Goal: Information Seeking & Learning: Learn about a topic

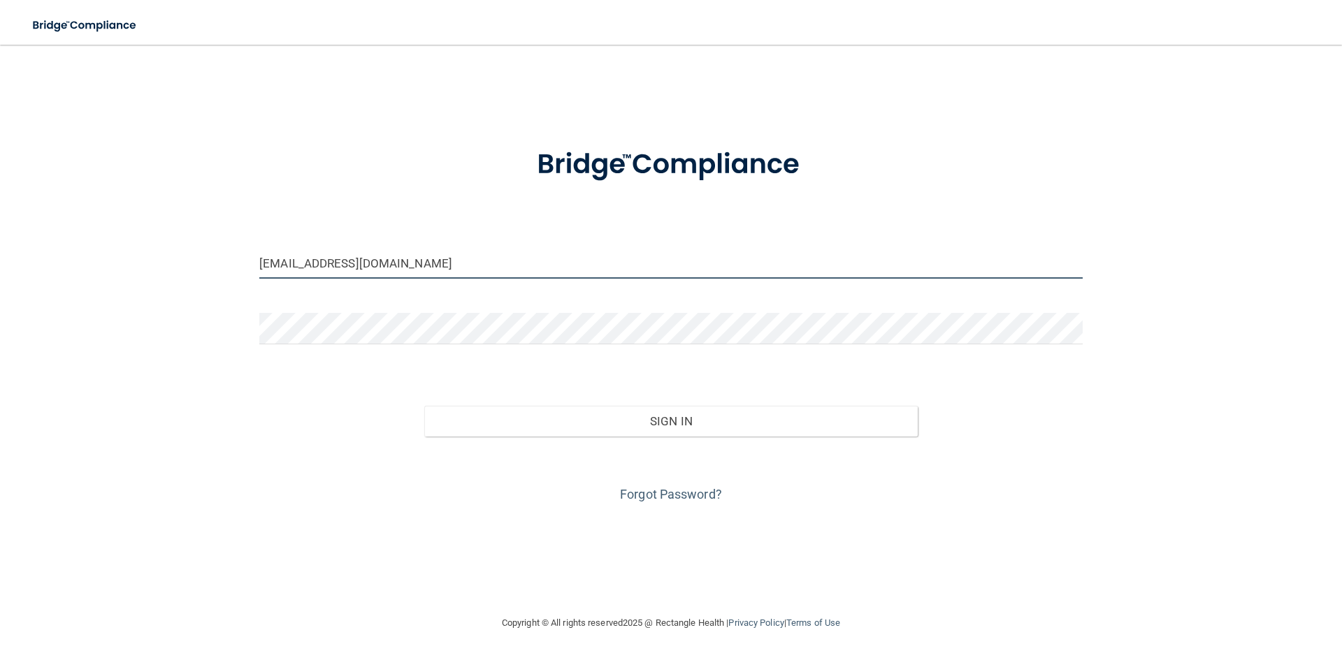
drag, startPoint x: 384, startPoint y: 266, endPoint x: 184, endPoint y: 266, distance: 199.9
click at [184, 266] on div "kelsey@cmooresmiles.com Invalid email/password. You don't have permission to ac…" at bounding box center [671, 330] width 1286 height 542
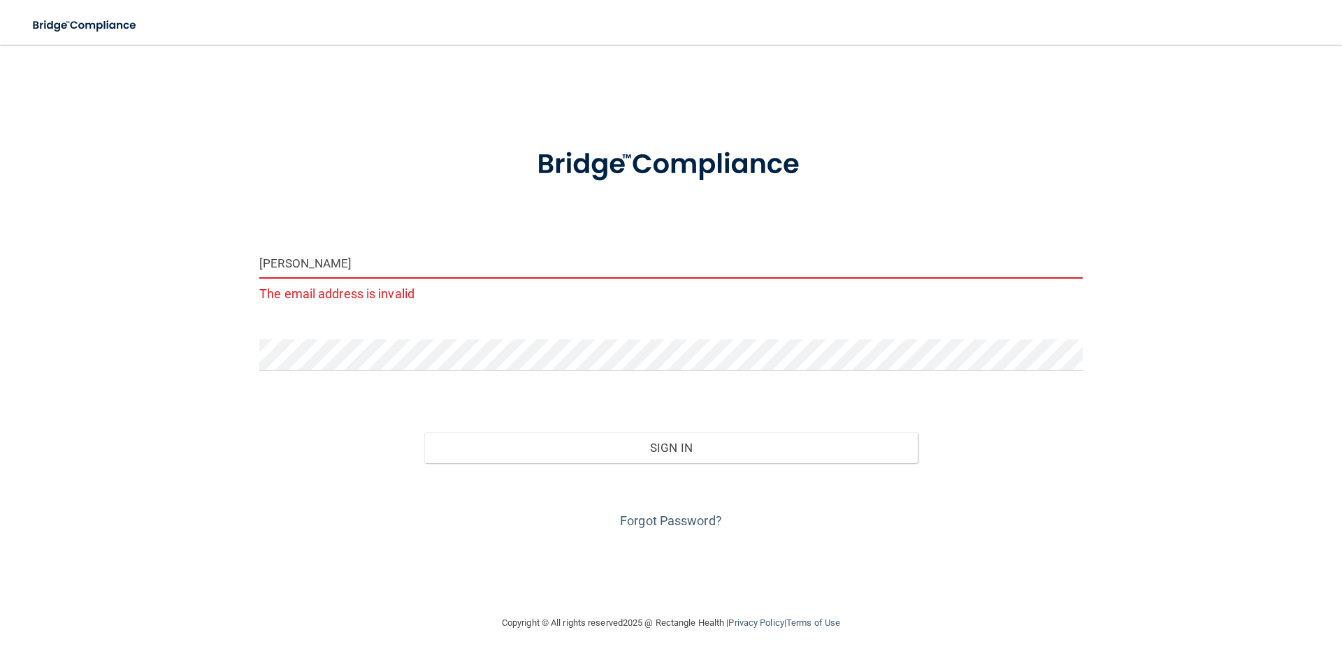
type input "breanna@cmooresmiles.com"
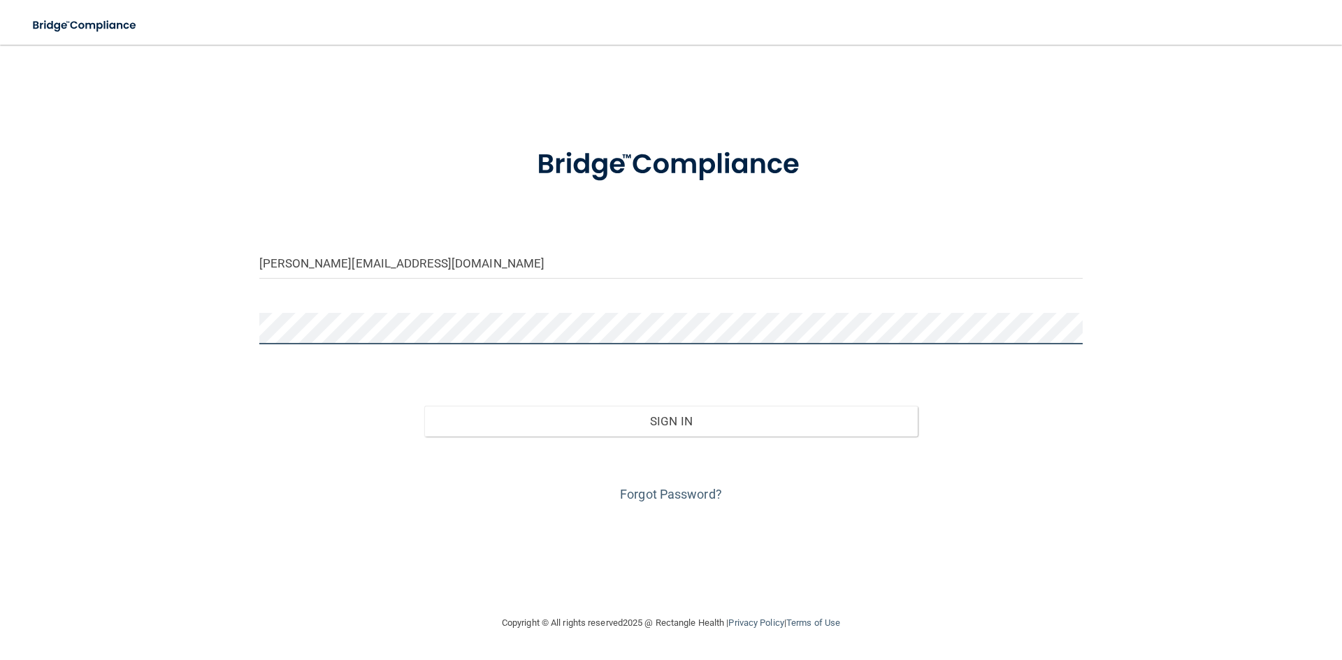
click at [171, 336] on div "breanna@cmooresmiles.com Invalid email/password. You don't have permission to a…" at bounding box center [671, 330] width 1286 height 542
click at [424, 406] on button "Sign In" at bounding box center [671, 421] width 494 height 31
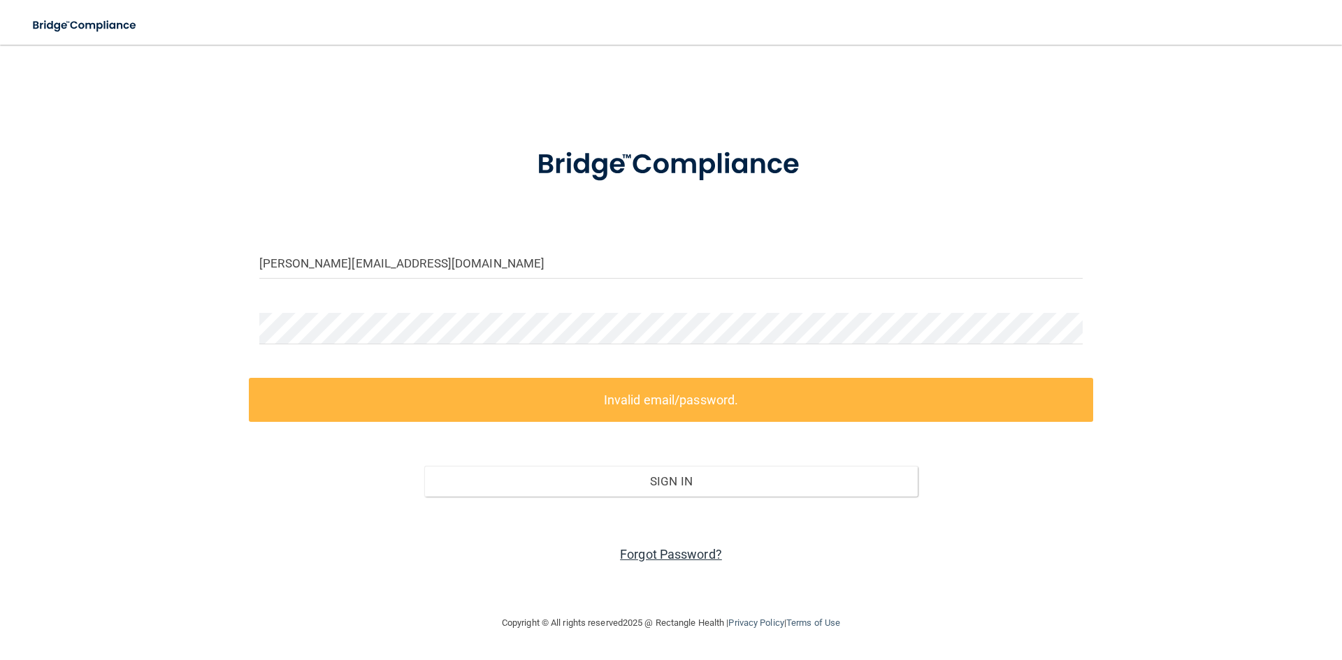
click at [674, 548] on link "Forgot Password?" at bounding box center [671, 554] width 102 height 15
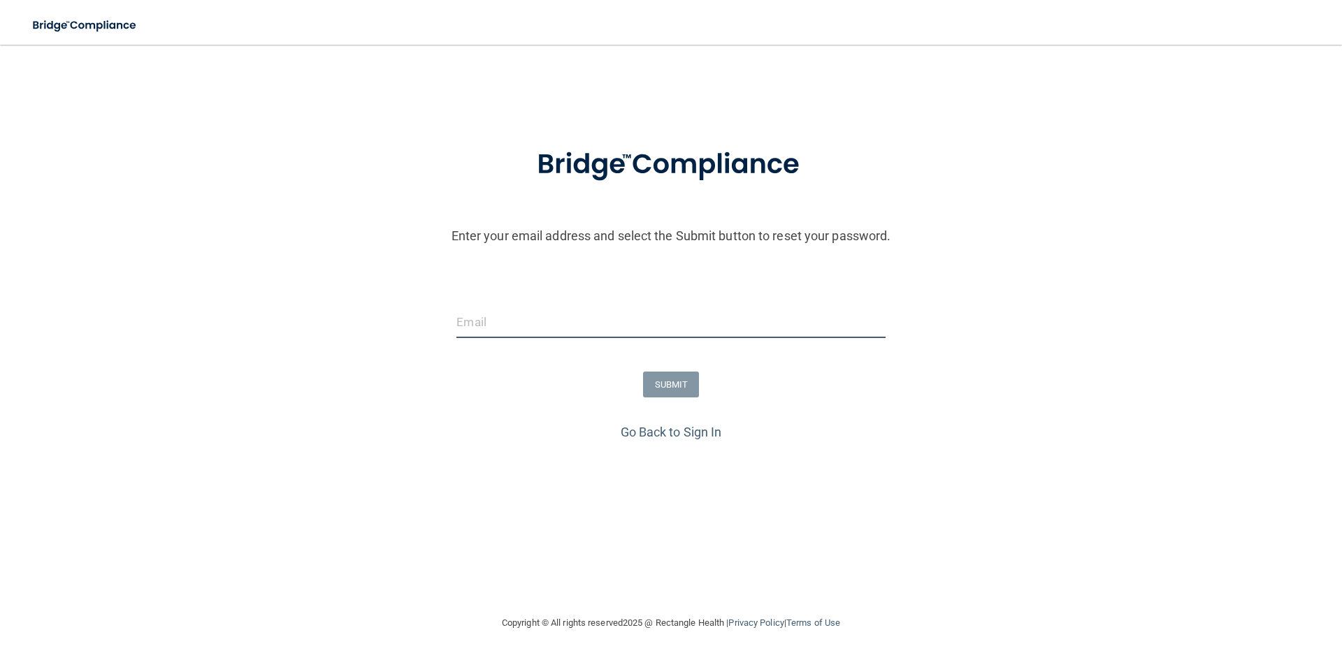
click at [635, 333] on input "email" at bounding box center [670, 322] width 428 height 31
type input "breanna@cmooresmiles.com"
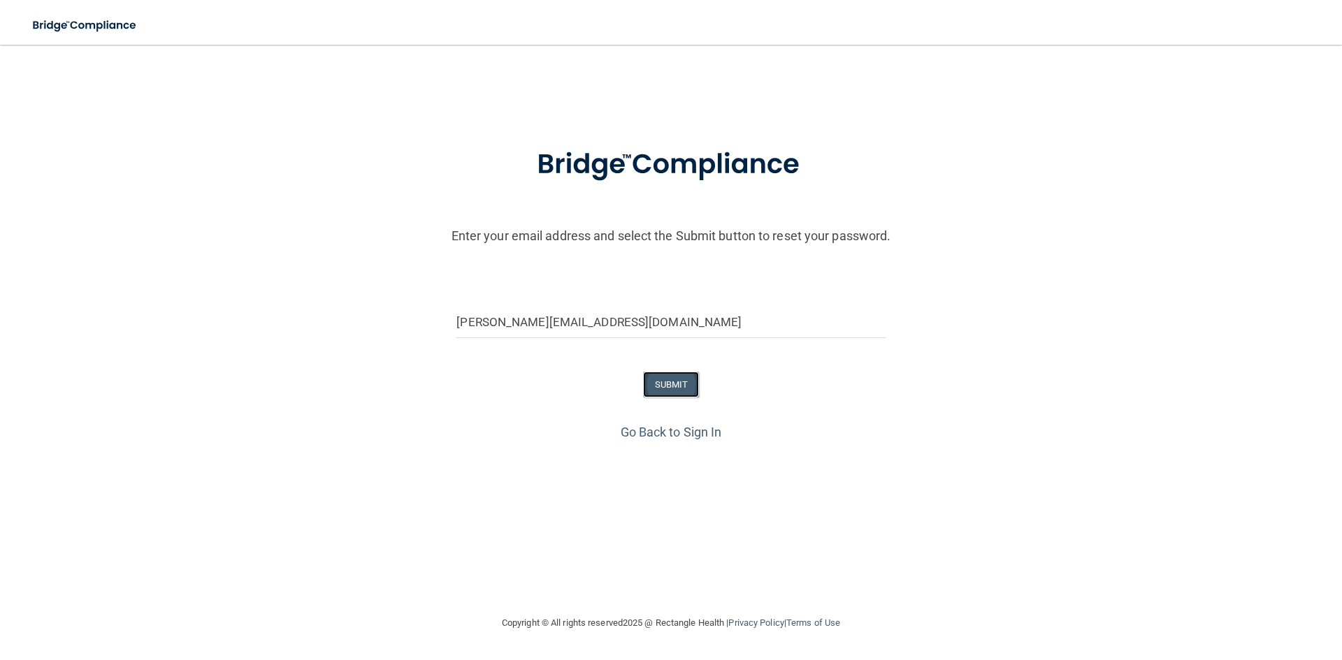
click at [664, 389] on button "SUBMIT" at bounding box center [671, 385] width 57 height 26
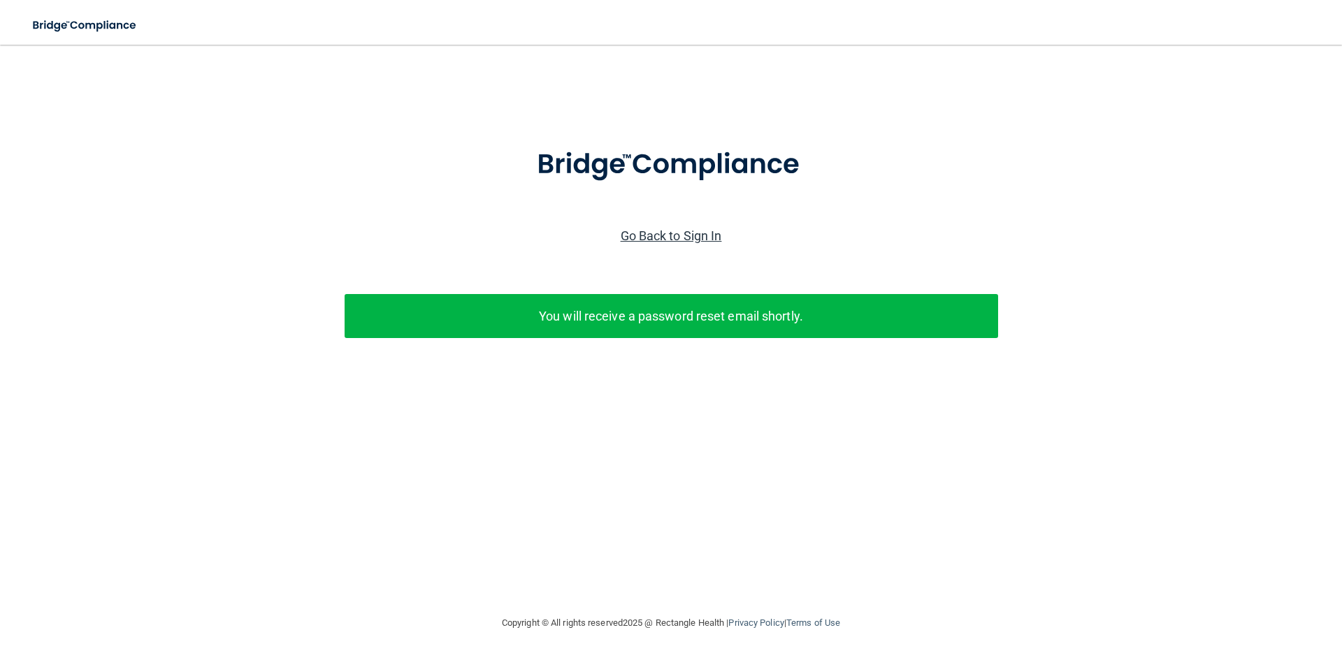
click at [686, 236] on link "Go Back to Sign In" at bounding box center [671, 236] width 101 height 15
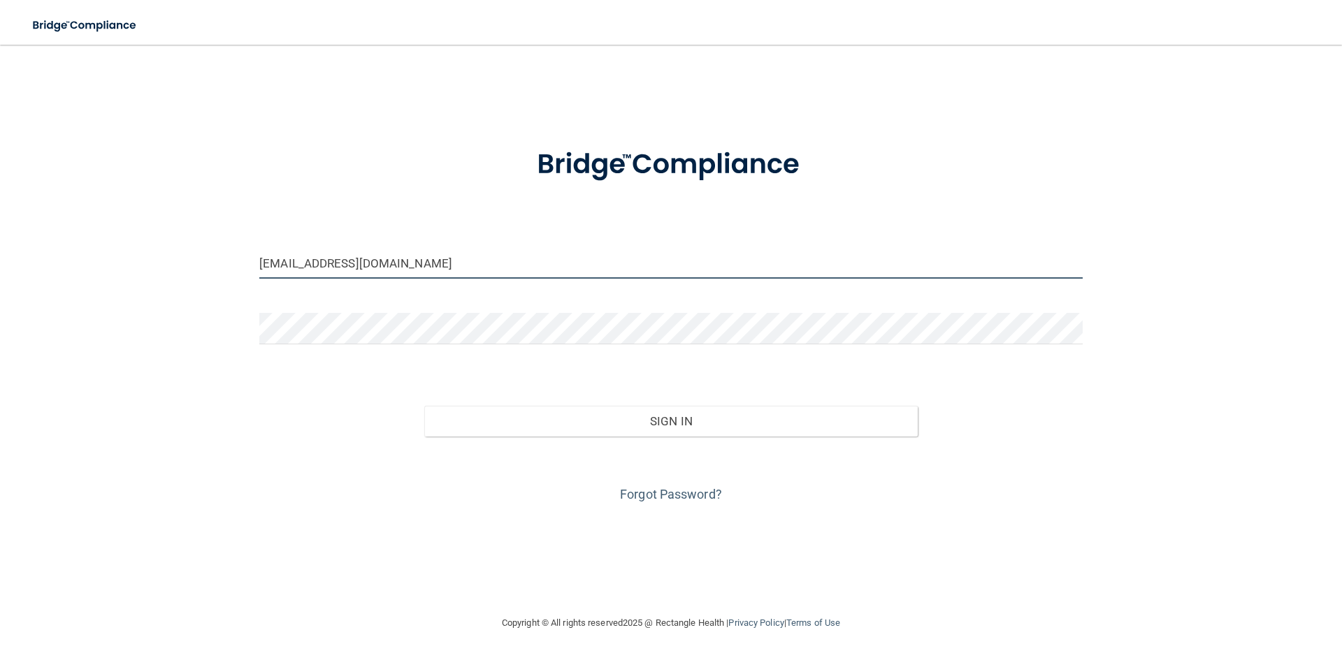
click at [461, 254] on input "kelsey@cmooresmiles.com" at bounding box center [670, 262] width 823 height 31
click at [492, 260] on input "kelsey@cmooresmiles.com" at bounding box center [670, 262] width 823 height 31
drag, startPoint x: 488, startPoint y: 260, endPoint x: 48, endPoint y: 259, distance: 440.3
click at [31, 260] on div "kelsey@cmooresmiles.com Invalid email/password. You don't have permission to ac…" at bounding box center [671, 330] width 1286 height 542
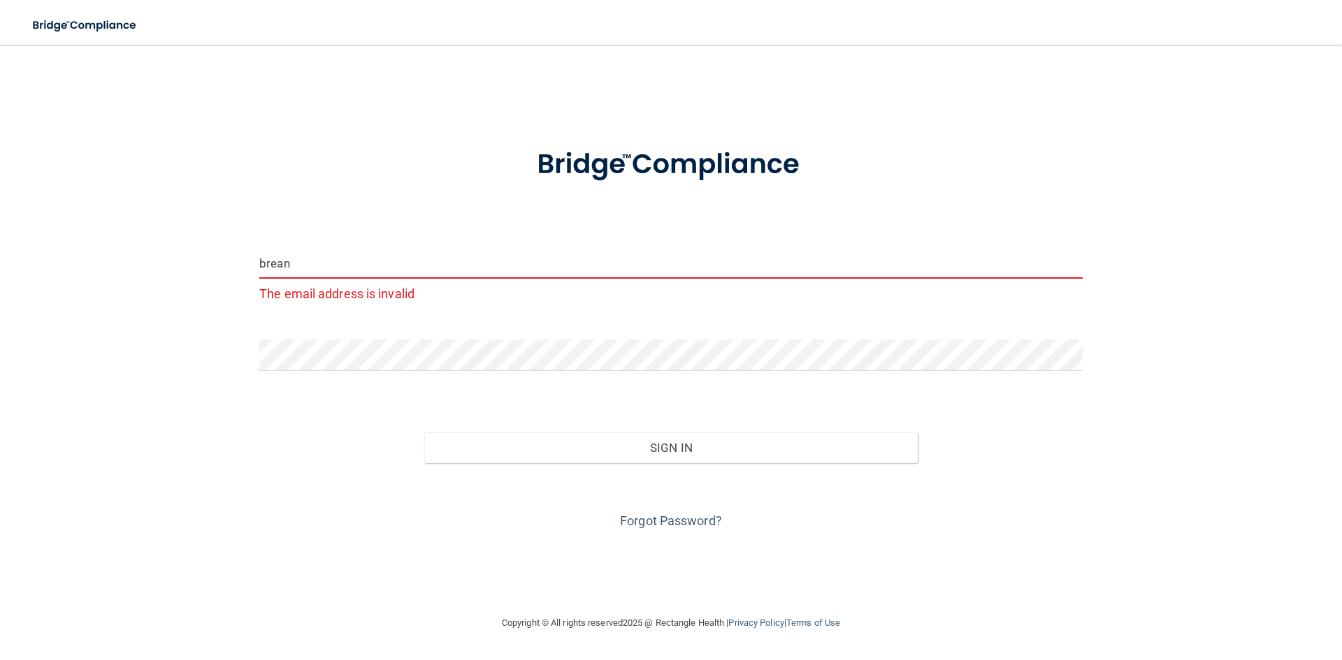
type input "breanna@cmooresmiles.com"
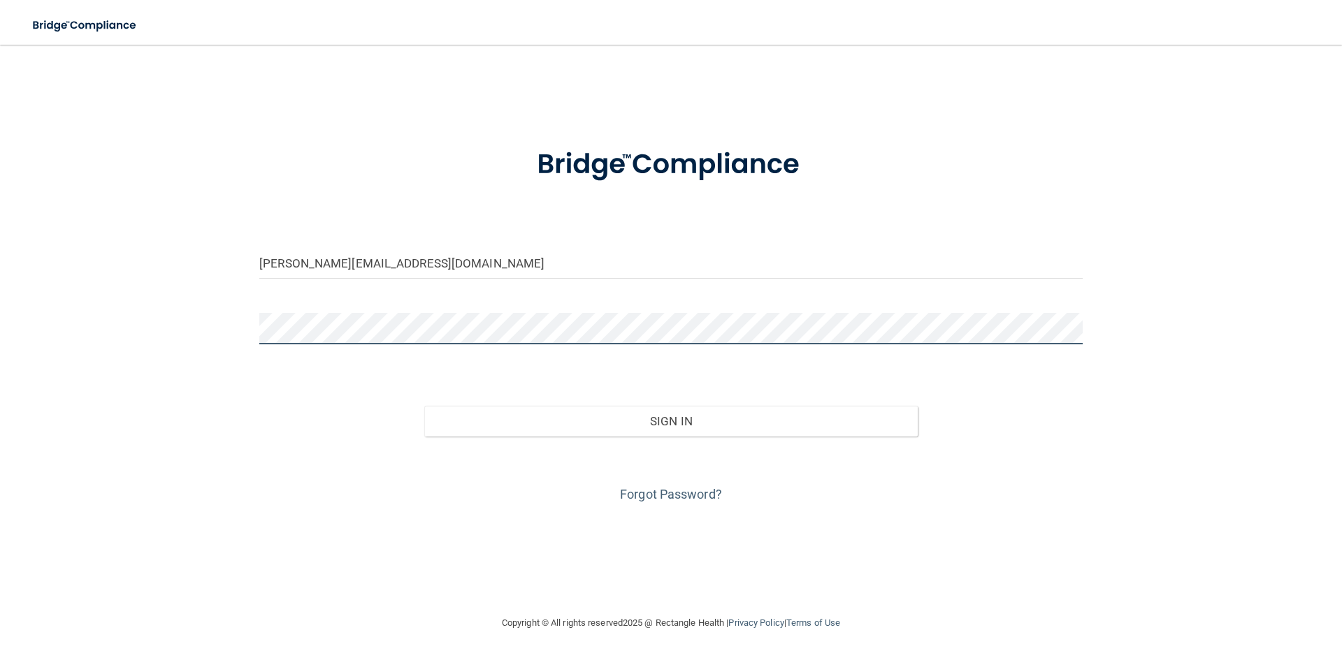
click at [166, 308] on div "breanna@cmooresmiles.com Invalid email/password. You don't have permission to a…" at bounding box center [671, 330] width 1286 height 542
click at [424, 406] on button "Sign In" at bounding box center [671, 421] width 494 height 31
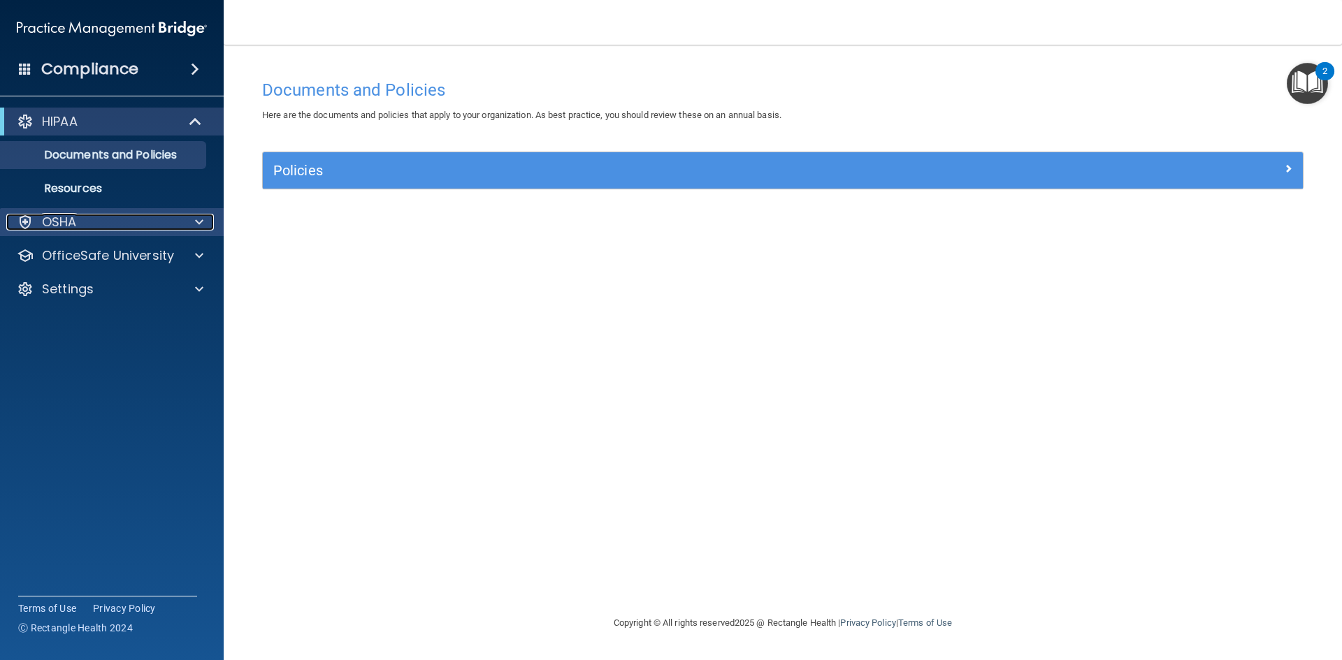
click at [196, 225] on span at bounding box center [199, 222] width 8 height 17
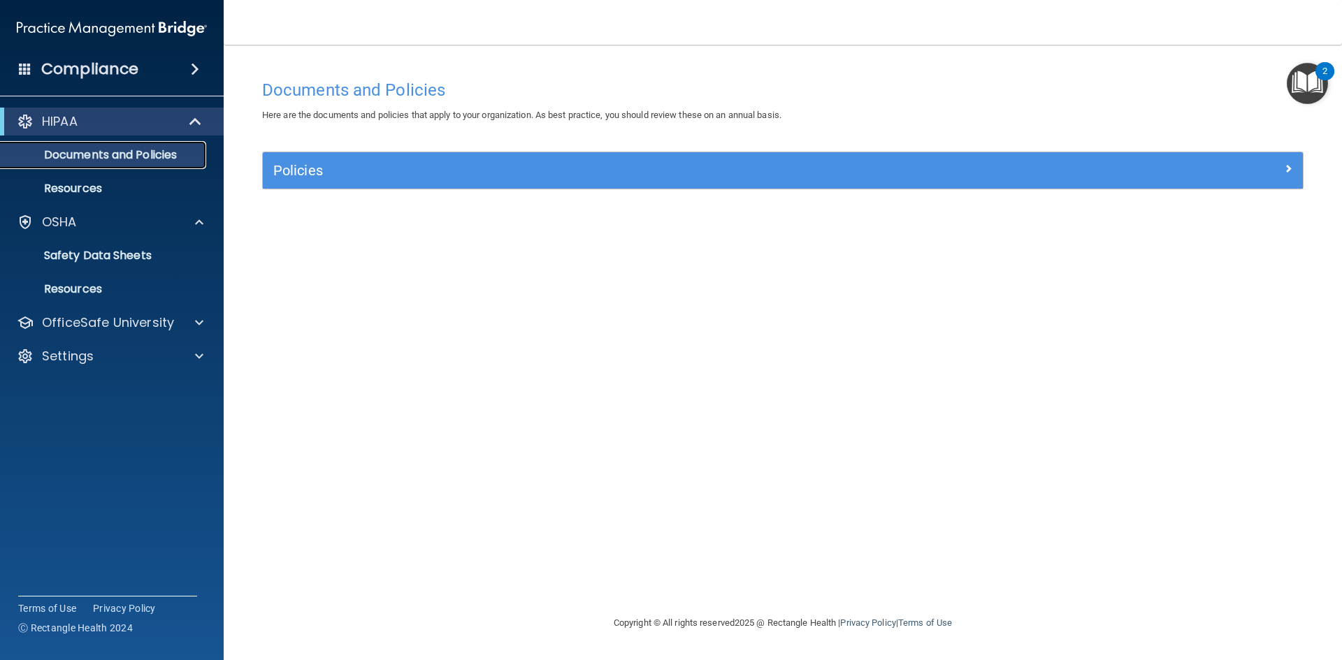
click at [112, 161] on p "Documents and Policies" at bounding box center [104, 155] width 191 height 14
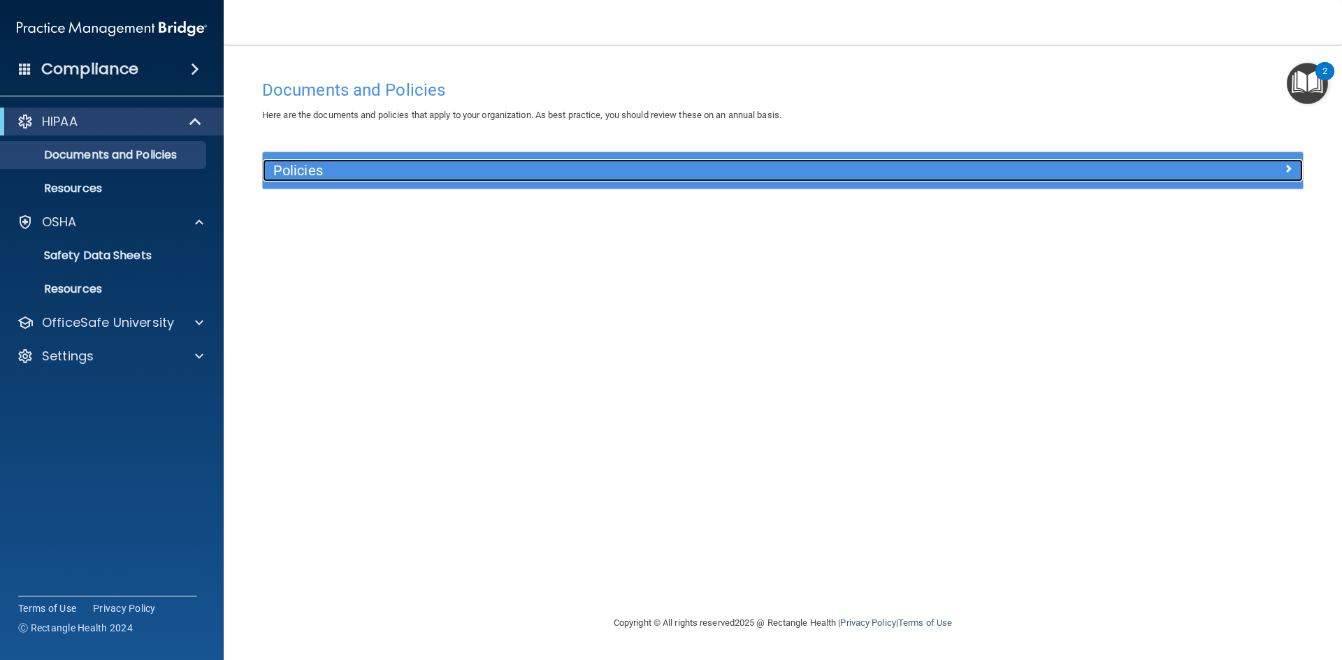
click at [1287, 168] on span at bounding box center [1288, 168] width 8 height 17
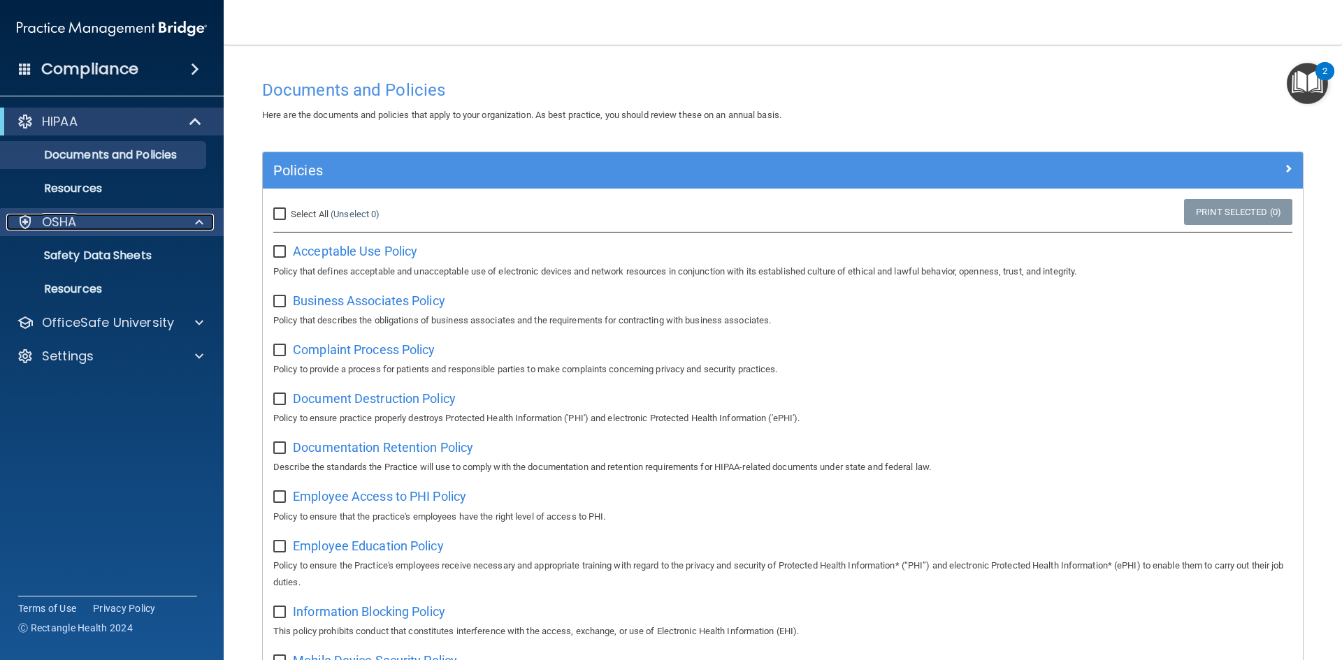
click at [55, 220] on p "OSHA" at bounding box center [59, 222] width 35 height 17
click at [57, 225] on p "OSHA" at bounding box center [59, 222] width 35 height 17
click at [90, 262] on p "Safety Data Sheets" at bounding box center [104, 256] width 191 height 14
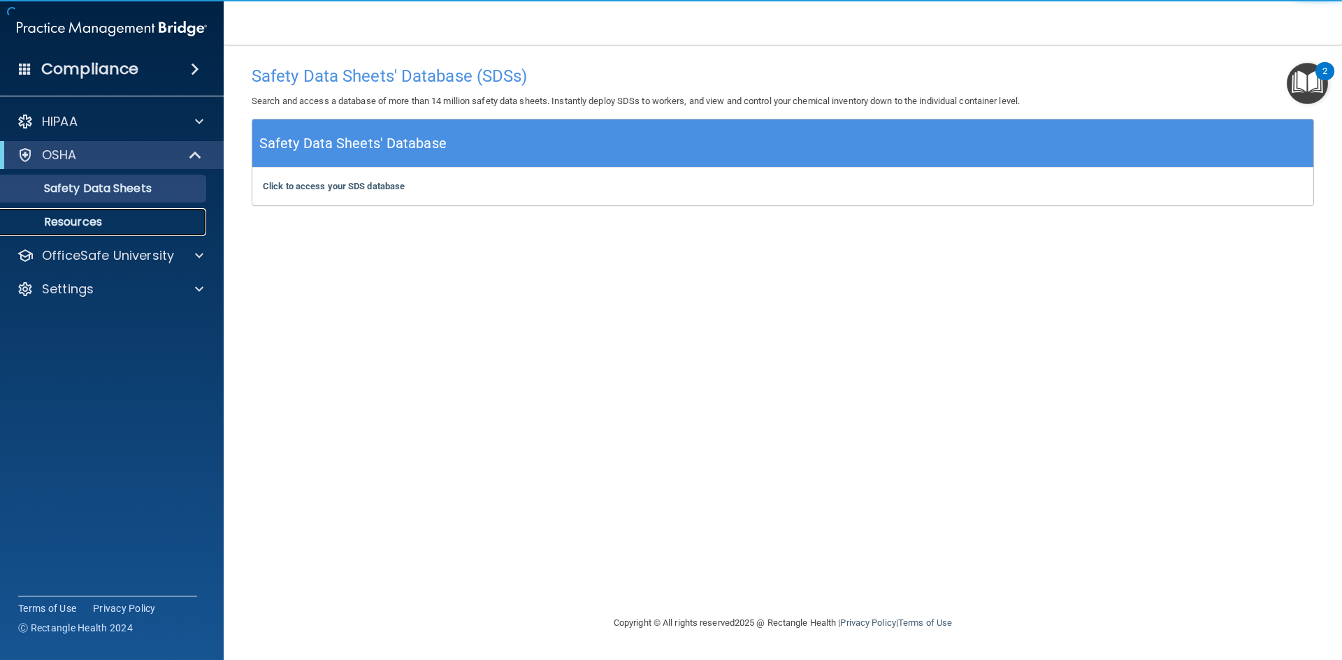
click at [73, 219] on p "Resources" at bounding box center [104, 222] width 191 height 14
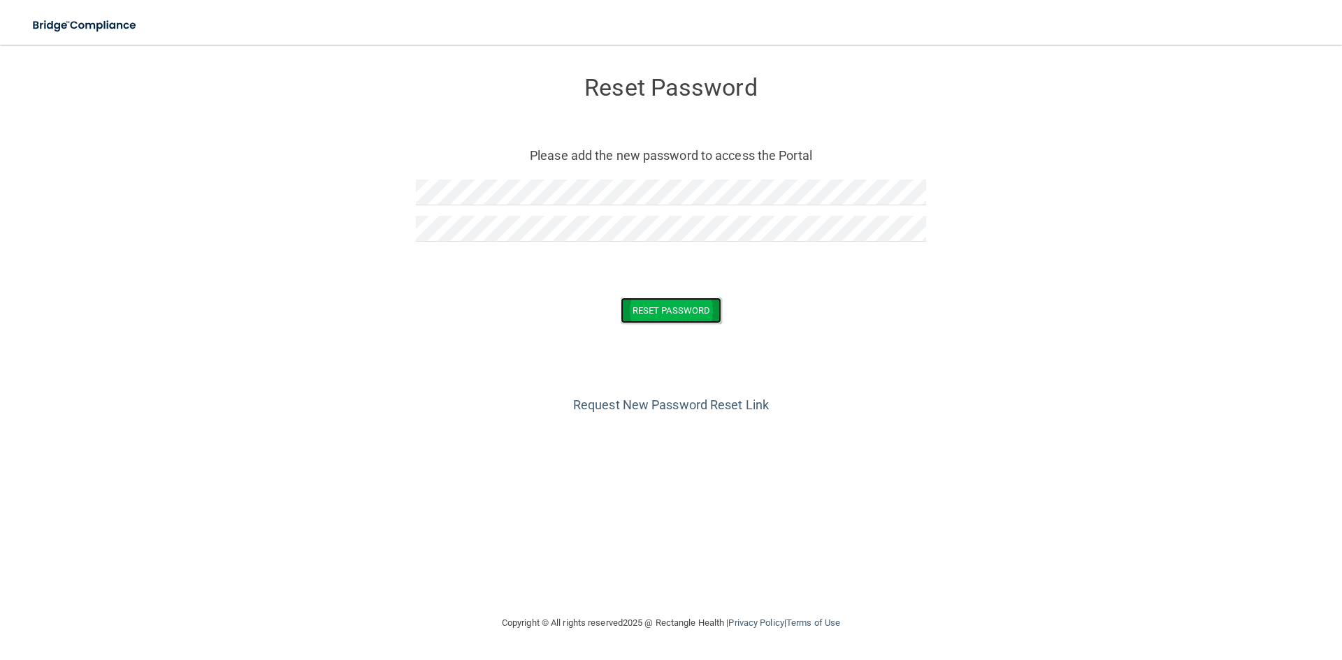
click at [691, 308] on button "Reset Password" at bounding box center [671, 311] width 101 height 26
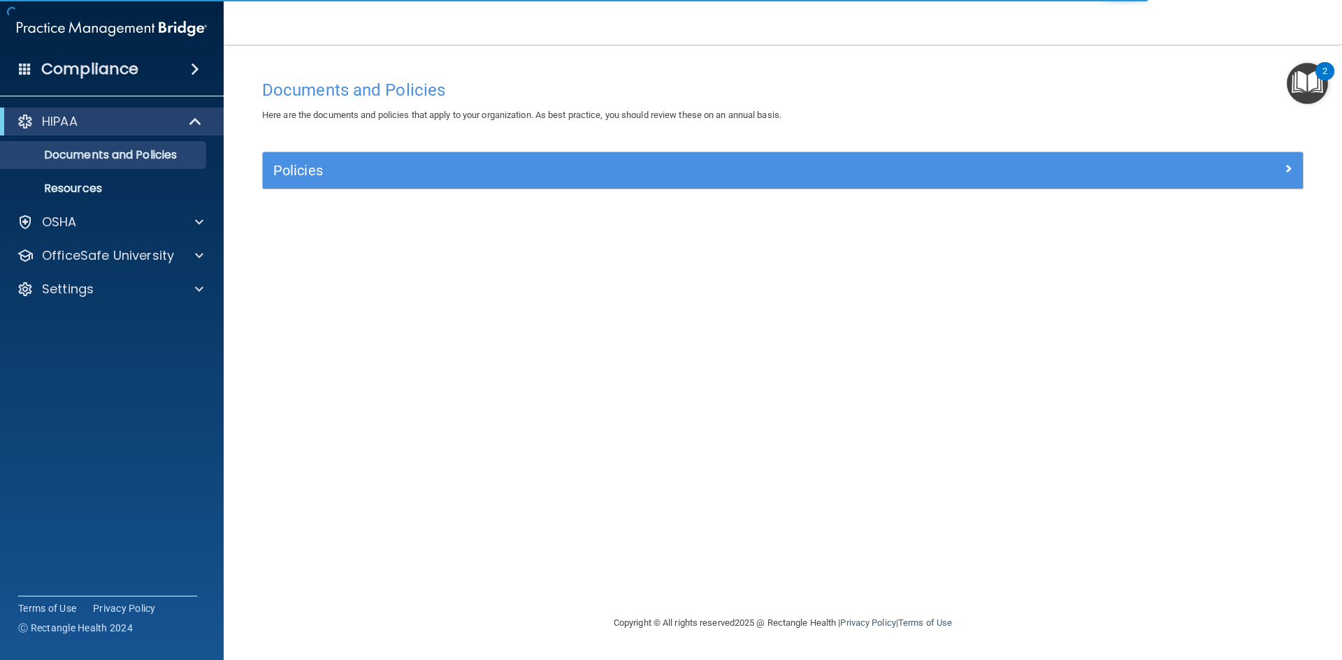
click at [1308, 82] on img "Open Resource Center, 2 new notifications" at bounding box center [1307, 83] width 41 height 41
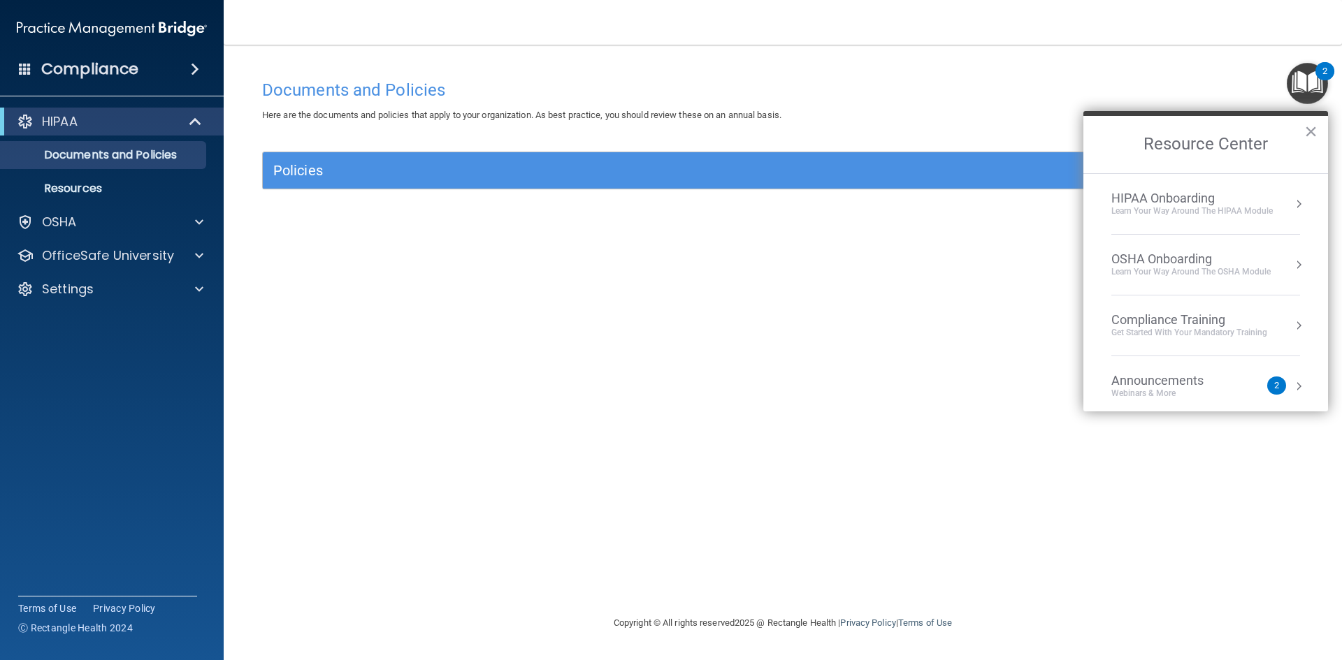
click at [920, 85] on h4 "Documents and Policies" at bounding box center [782, 90] width 1041 height 18
click at [1306, 130] on button "×" at bounding box center [1310, 131] width 13 height 22
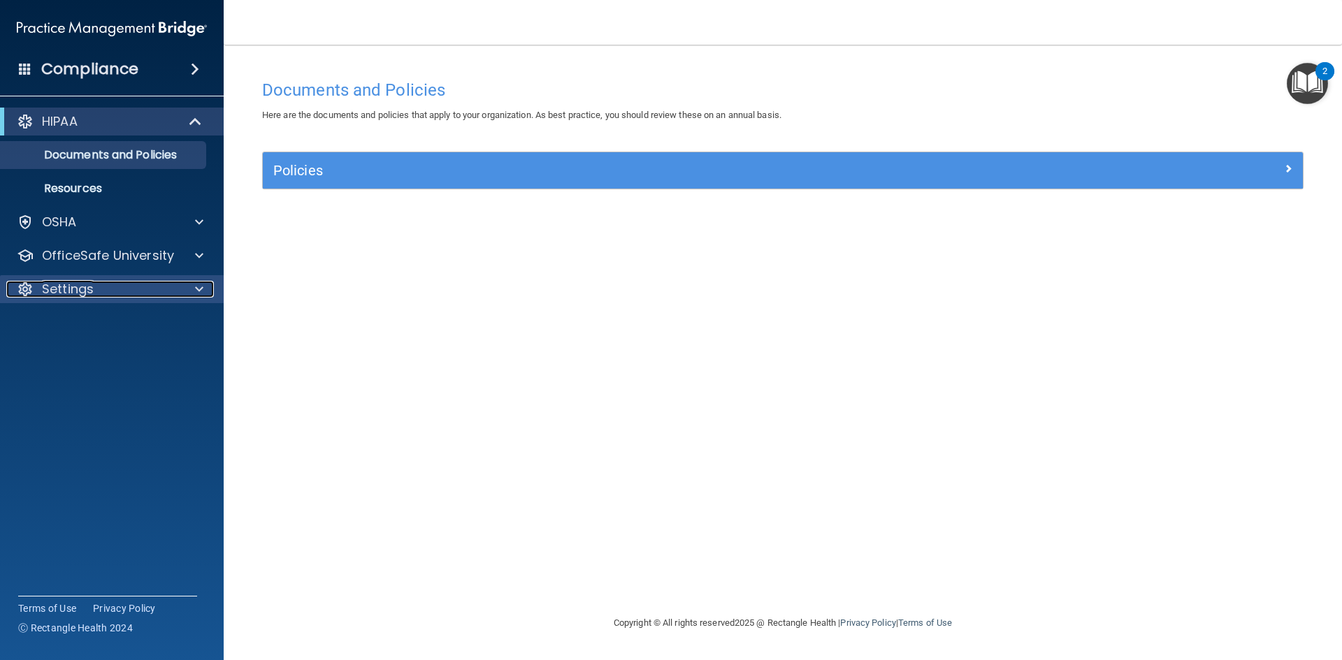
click at [202, 294] on span at bounding box center [199, 289] width 8 height 17
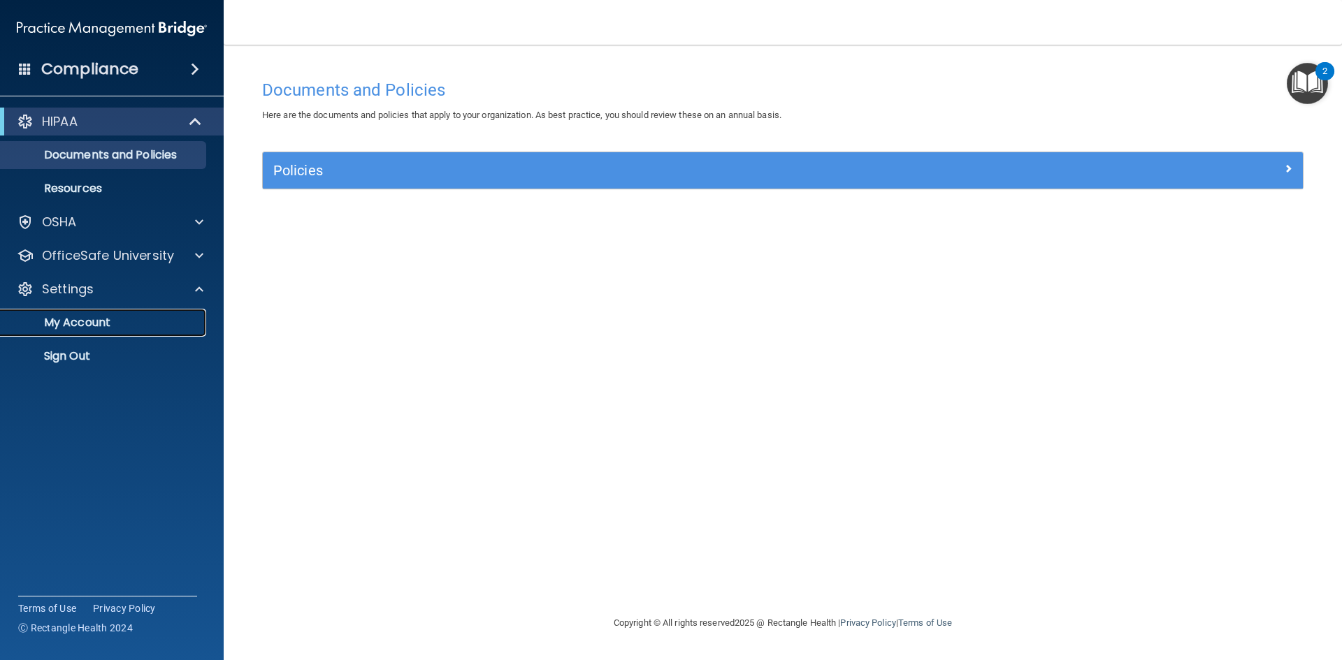
click at [95, 319] on p "My Account" at bounding box center [104, 323] width 191 height 14
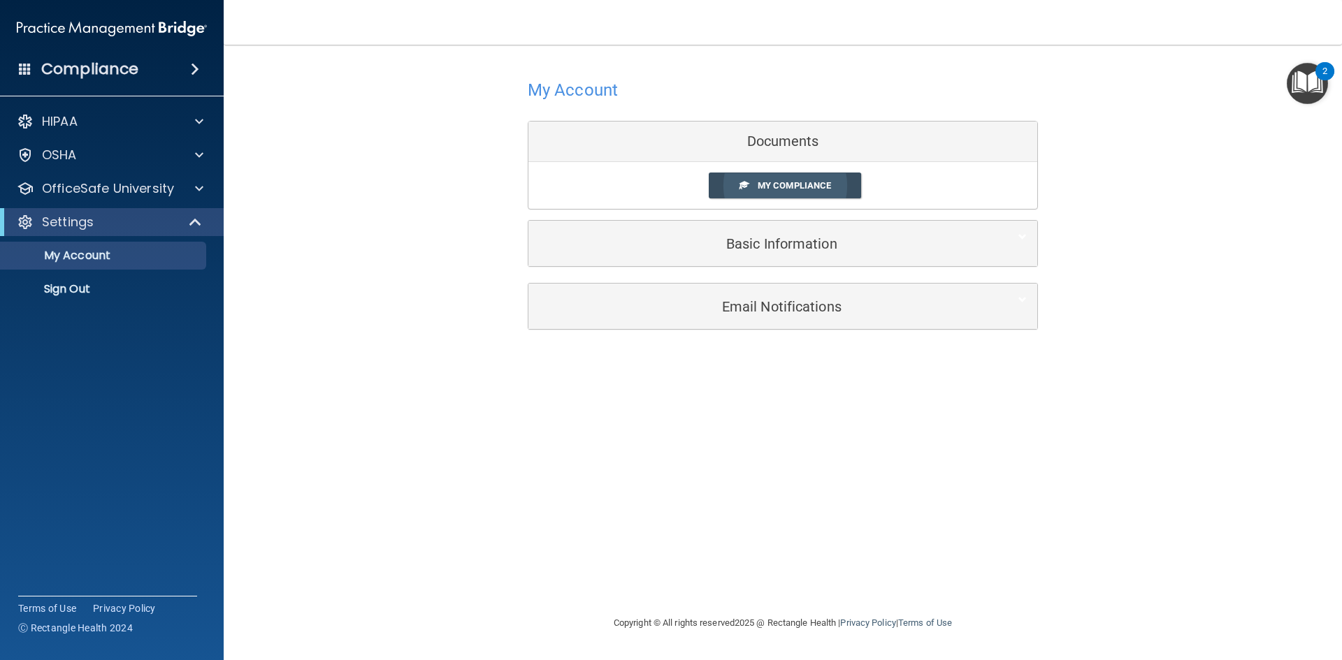
click at [759, 184] on span "My Compliance" at bounding box center [794, 185] width 73 height 10
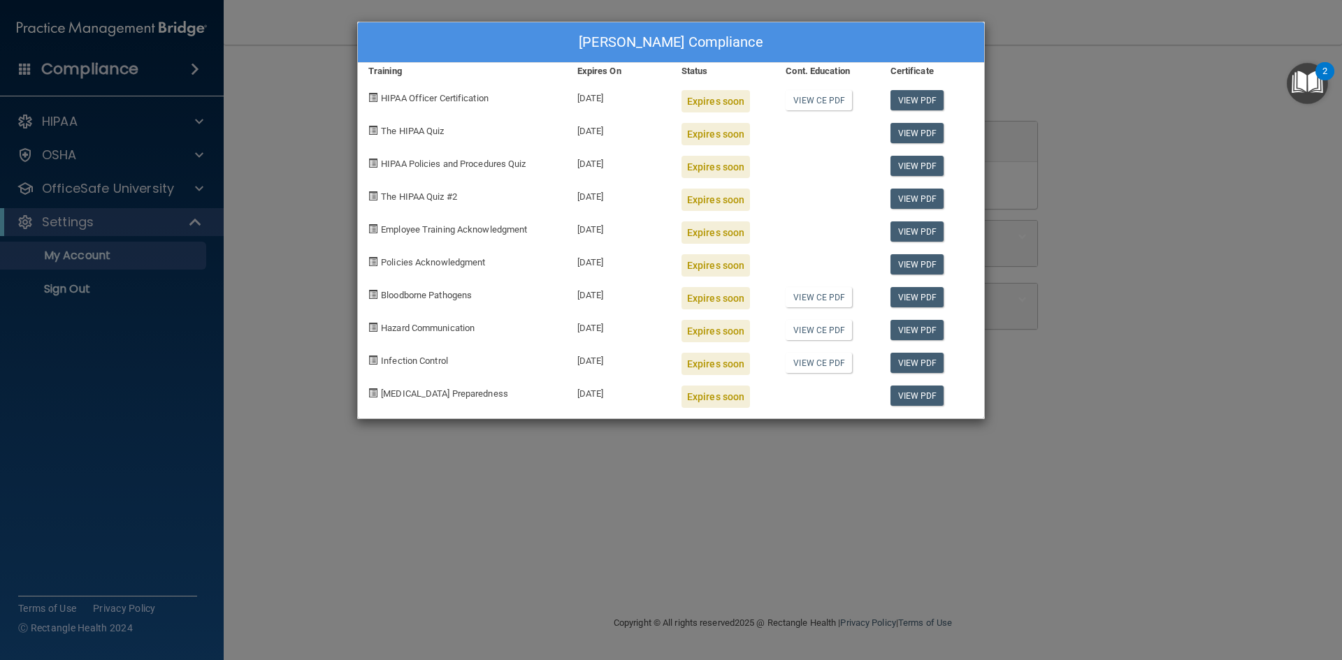
click at [315, 177] on div "BreAnna White's Compliance Training Expires On Status Cont. Education Certifica…" at bounding box center [671, 330] width 1342 height 660
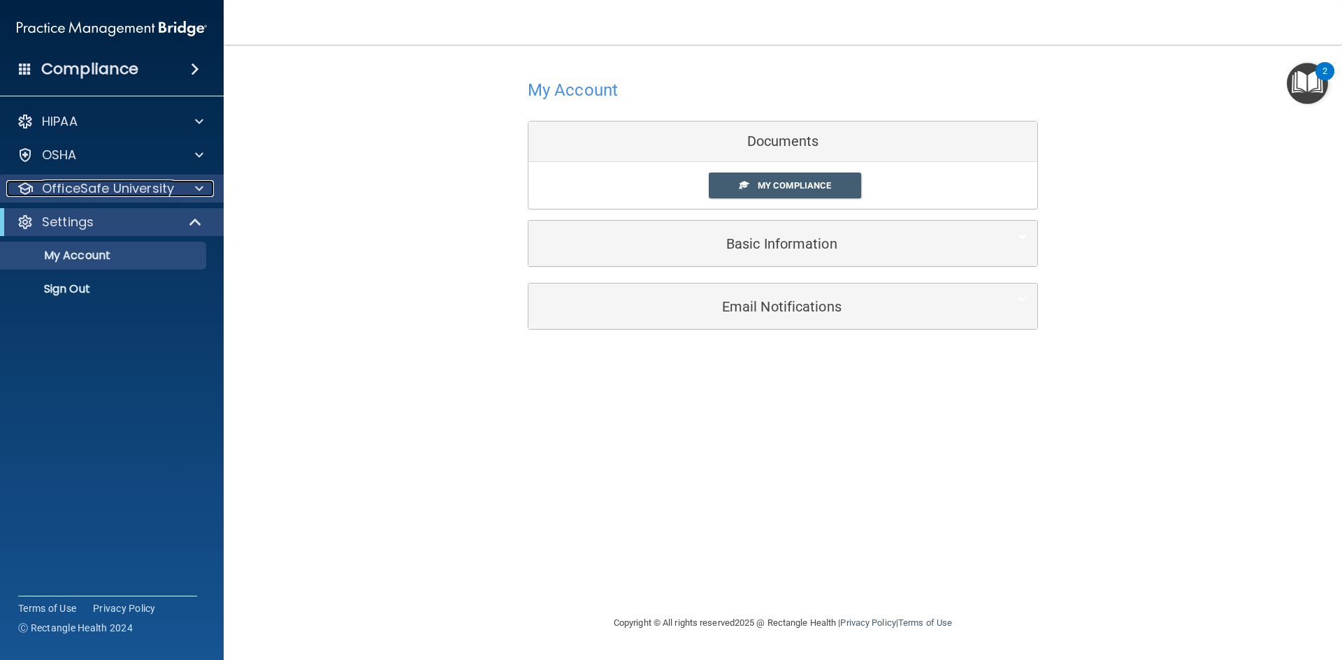
click at [201, 192] on span at bounding box center [199, 188] width 8 height 17
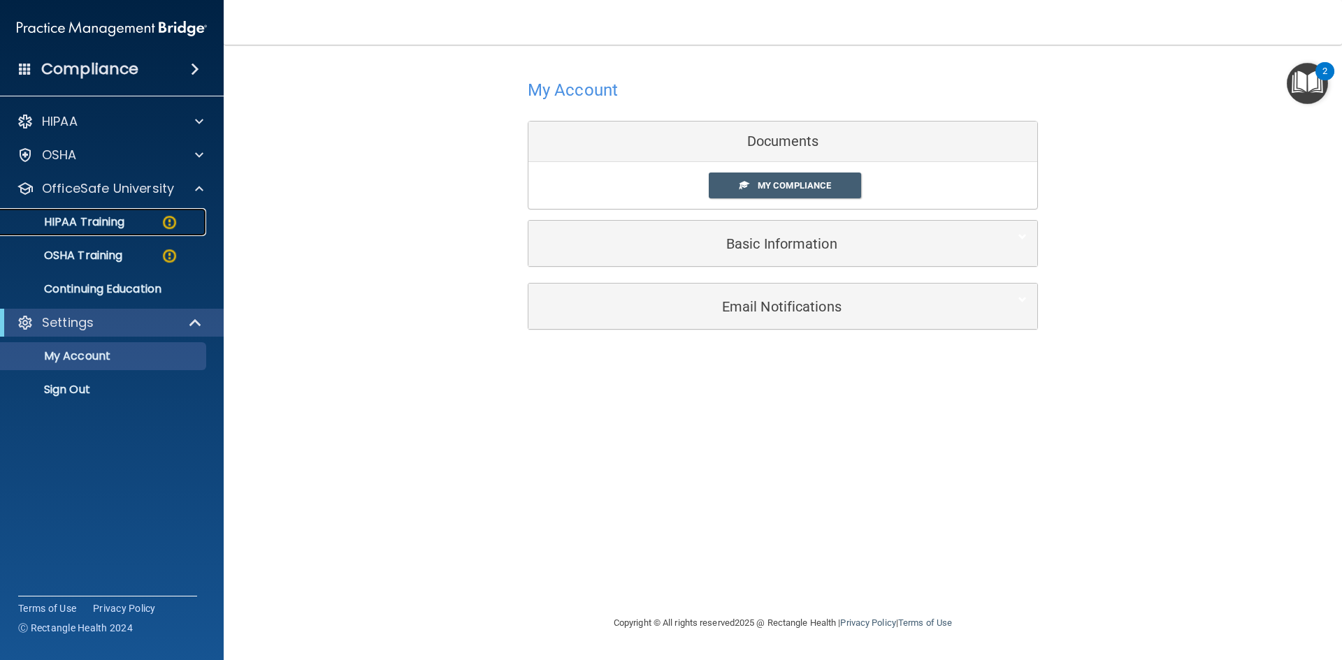
click at [106, 228] on p "HIPAA Training" at bounding box center [66, 222] width 115 height 14
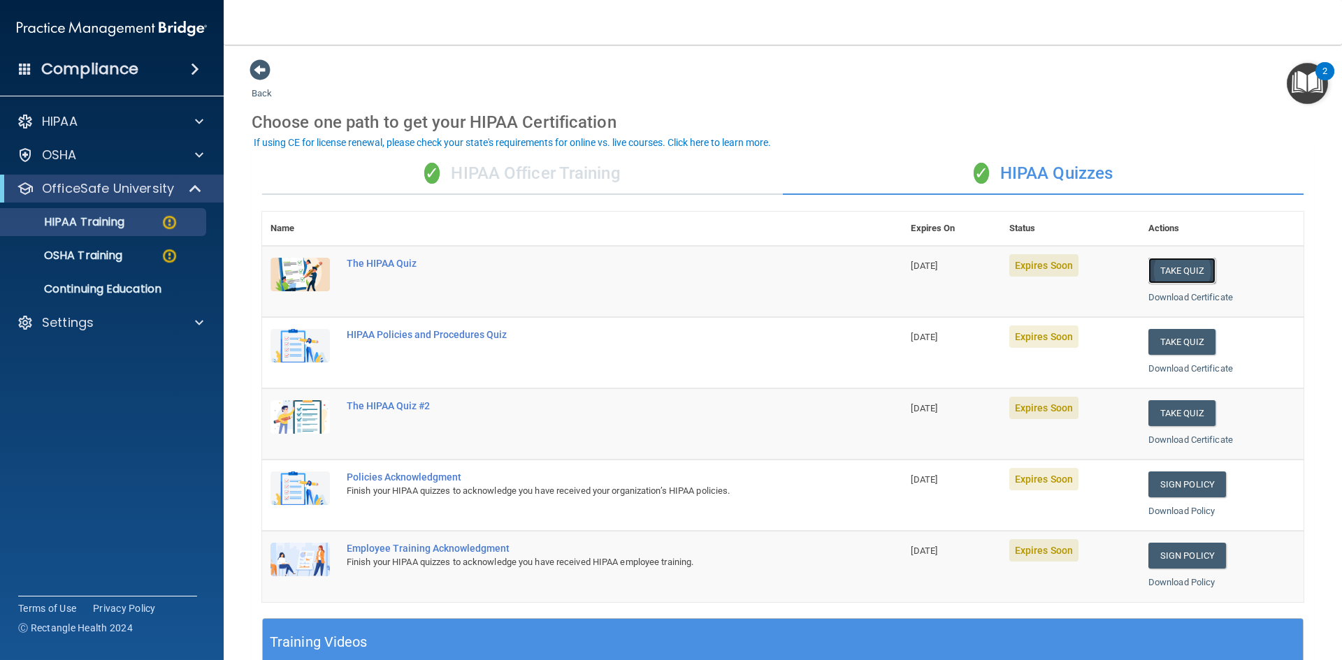
click at [1157, 270] on button "Take Quiz" at bounding box center [1181, 271] width 67 height 26
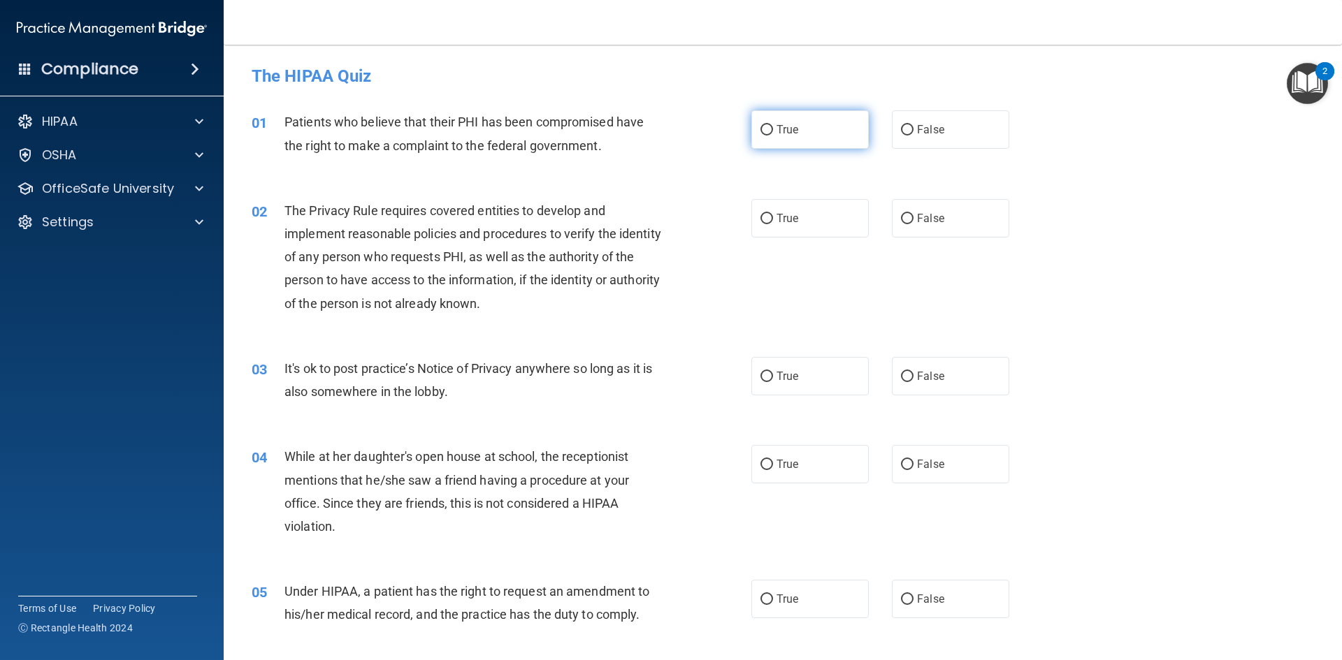
click at [784, 138] on label "True" at bounding box center [809, 129] width 117 height 38
click at [773, 136] on input "True" at bounding box center [766, 130] width 13 height 10
radio input "true"
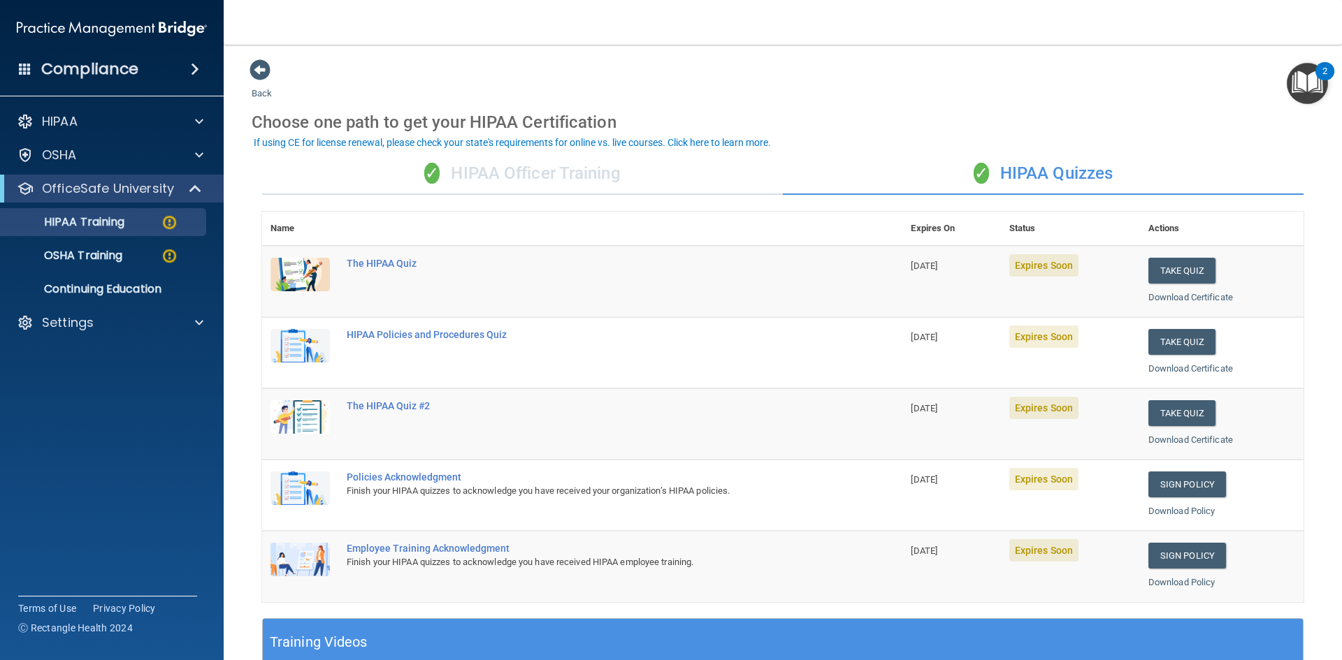
click at [570, 181] on div "✓ HIPAA Officer Training" at bounding box center [522, 174] width 521 height 42
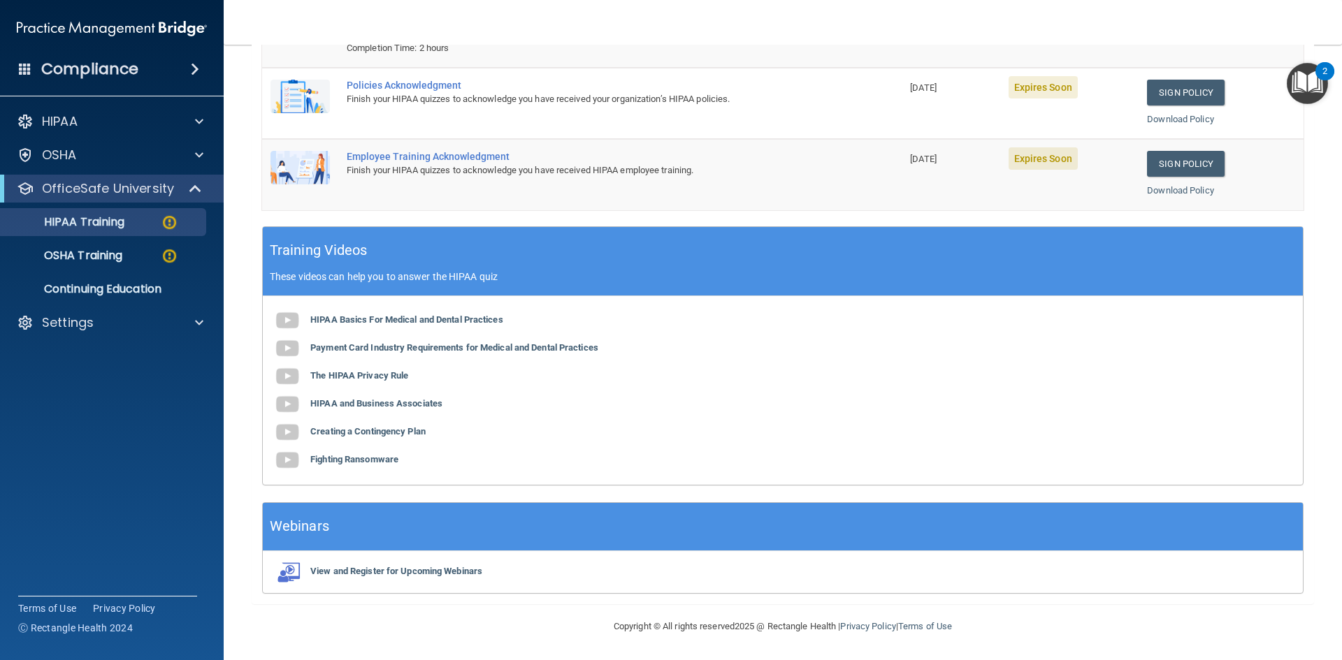
scroll to position [140, 0]
